Goal: Information Seeking & Learning: Learn about a topic

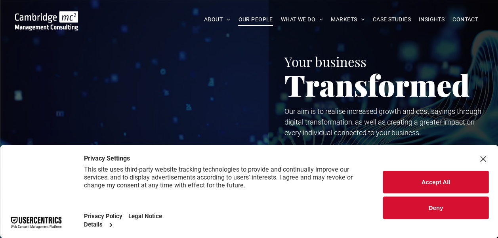
click at [257, 19] on span "OUR PEOPLE" at bounding box center [255, 19] width 34 height 12
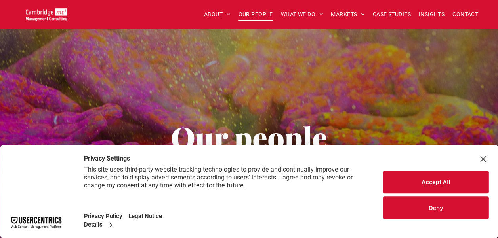
scroll to position [79, 0]
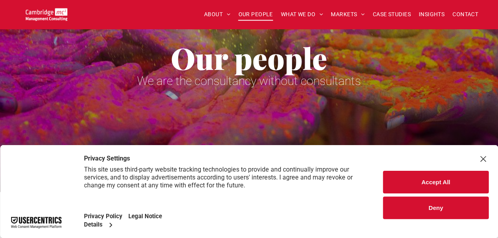
click at [450, 181] on button "Accept All" at bounding box center [435, 182] width 105 height 23
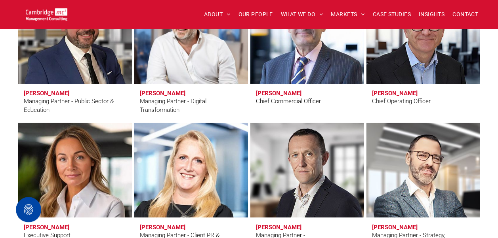
scroll to position [673, 0]
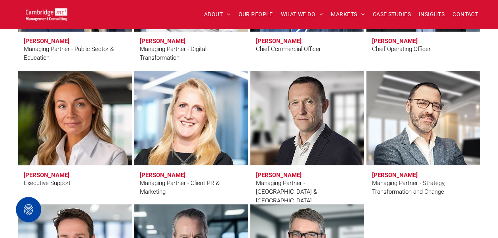
click at [59, 114] on link at bounding box center [74, 118] width 121 height 101
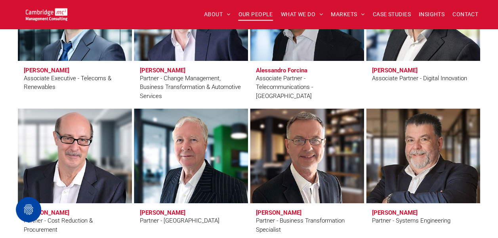
scroll to position [1941, 0]
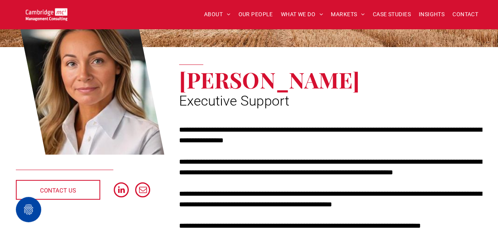
scroll to position [119, 0]
